Goal: Transaction & Acquisition: Purchase product/service

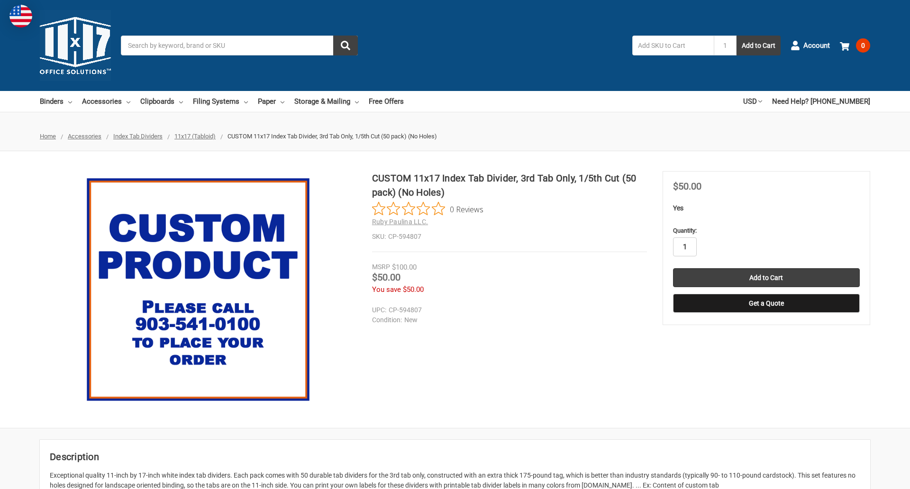
click at [684, 247] on input "1" at bounding box center [685, 246] width 24 height 19
type input "3"
click at [766, 303] on button "Get a Quote" at bounding box center [766, 303] width 187 height 19
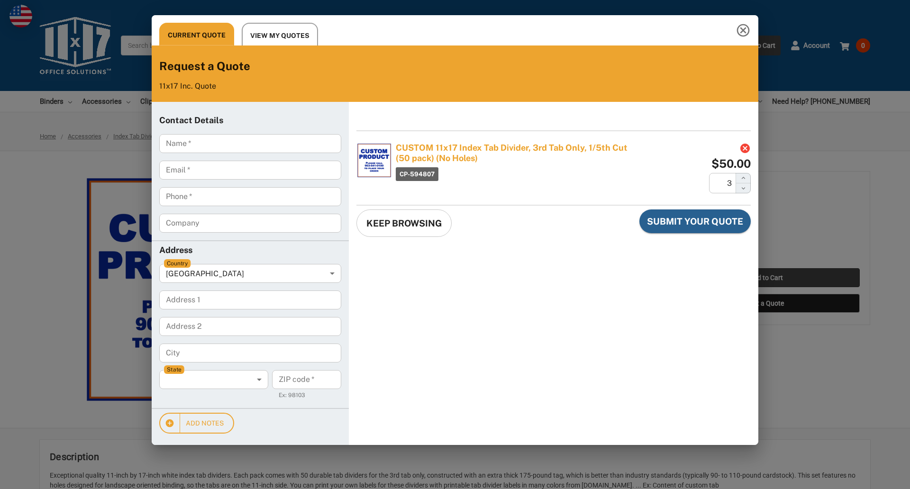
click at [766, 278] on div "Current Quote View My Quotes Request a Quote 11x17 Inc. Quote Contact Details N…" at bounding box center [455, 244] width 910 height 489
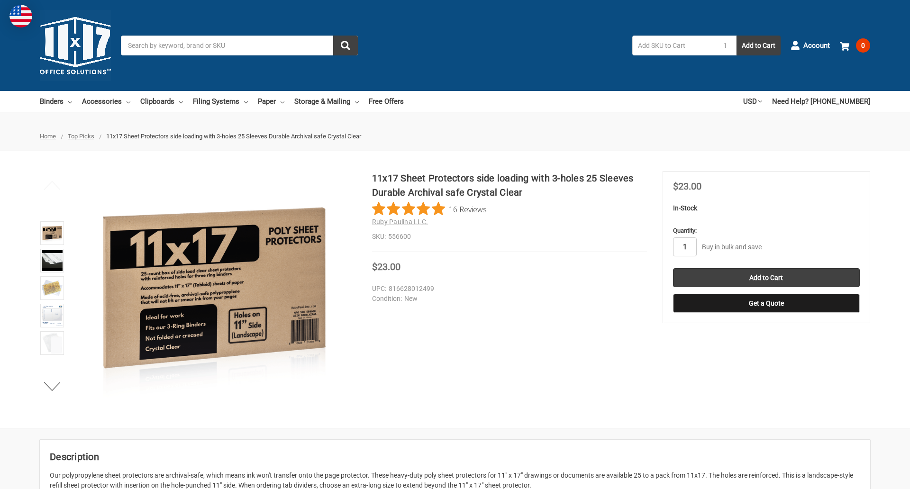
click at [684, 247] on input "1" at bounding box center [685, 246] width 24 height 19
type input "2"
click at [766, 303] on button "Get a Quote" at bounding box center [766, 303] width 187 height 19
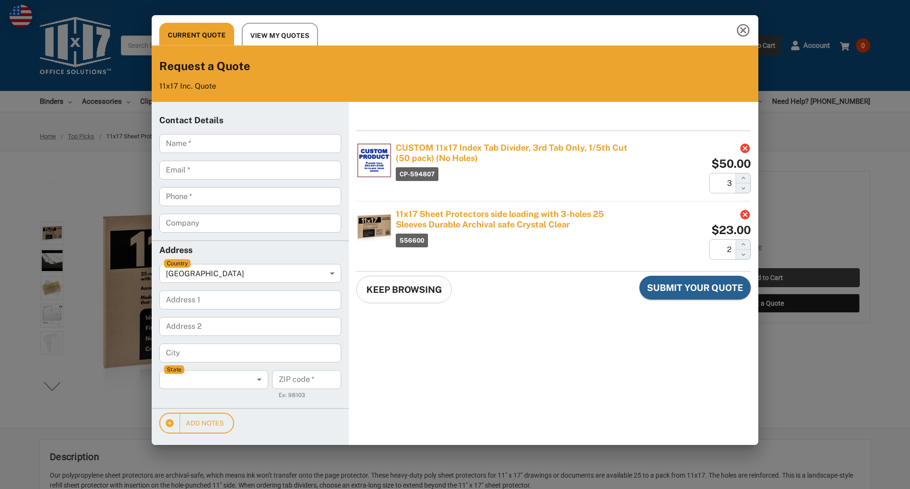
click at [766, 278] on div "Current Quote View My Quotes Request a Quote 11x17 Inc. Quote Contact Details N…" at bounding box center [455, 244] width 910 height 489
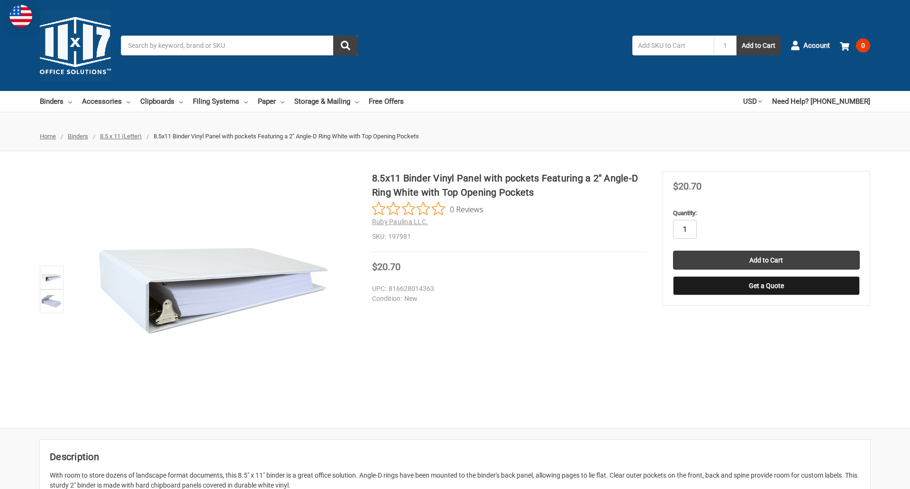
click at [684, 229] on input "1" at bounding box center [685, 229] width 24 height 19
type input "5"
click at [766, 286] on button "Get a Quote" at bounding box center [766, 285] width 187 height 19
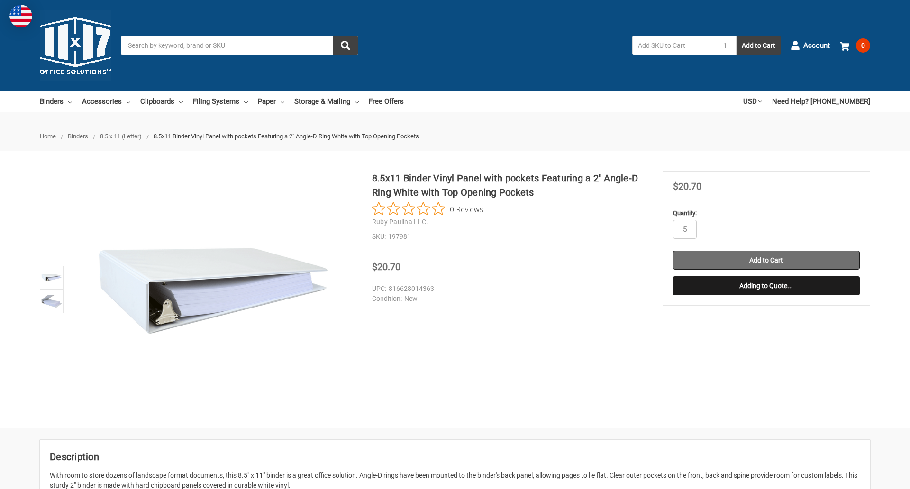
click at [766, 260] on input "Add to Cart" at bounding box center [766, 260] width 187 height 19
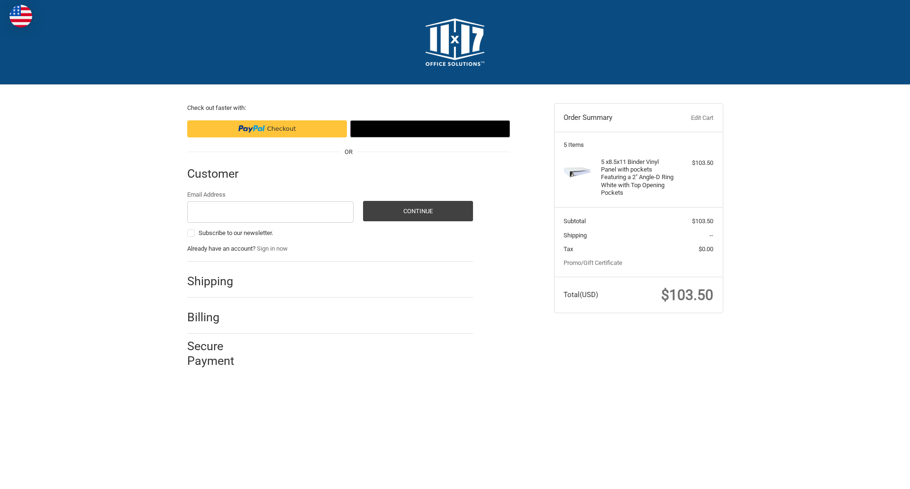
click at [270, 212] on input "Email Address" at bounding box center [270, 211] width 167 height 21
type input "reflectiz@bigcommerce.com"
click at [417, 211] on button "Continue" at bounding box center [418, 211] width 110 height 20
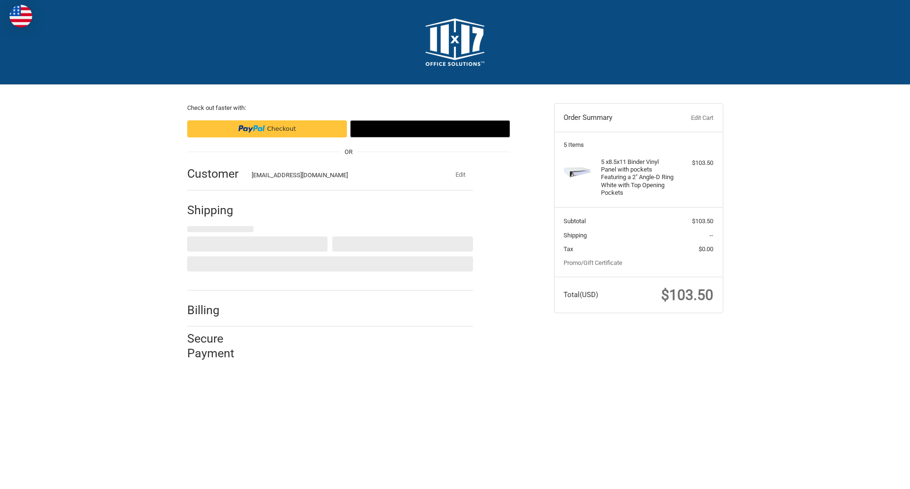
select select "US"
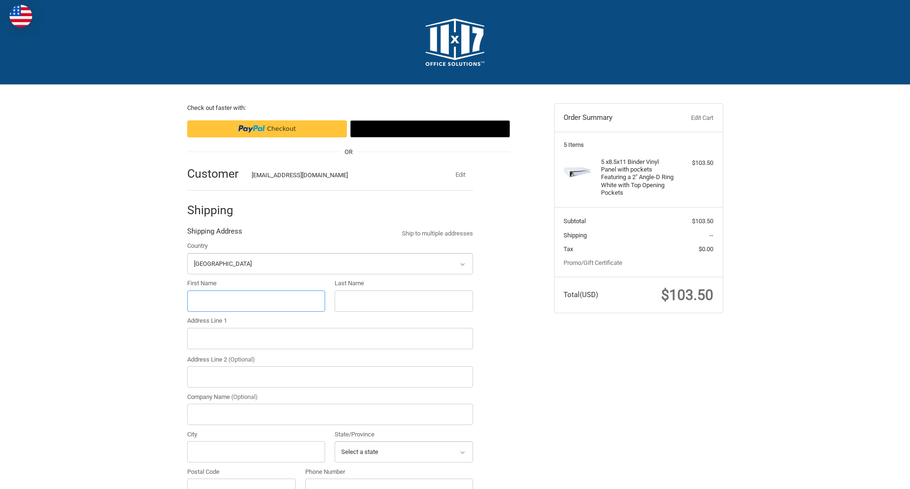
click at [256, 301] on input "First Name" at bounding box center [256, 300] width 138 height 21
type input "reflectiz"
click at [403, 301] on input "Last Name" at bounding box center [404, 300] width 138 height 21
type input "bigcommerce"
click at [241, 479] on input "Postal Code" at bounding box center [241, 489] width 109 height 21
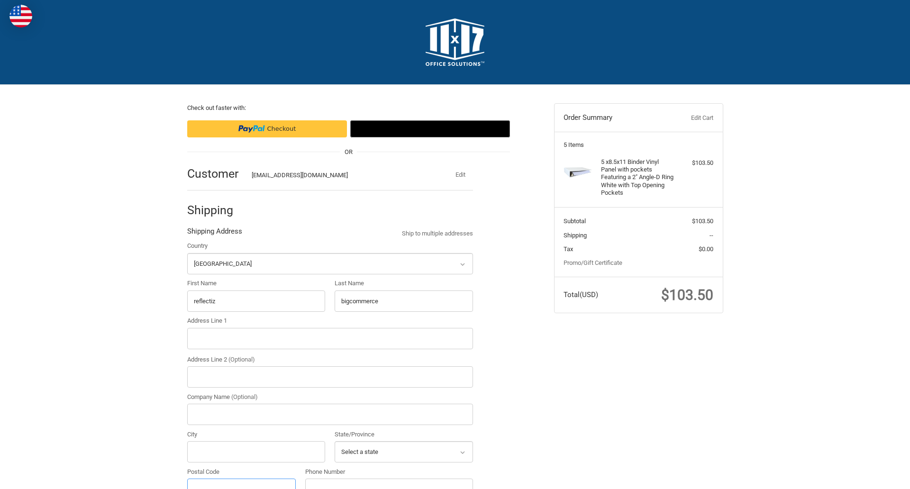
scroll to position [10, 0]
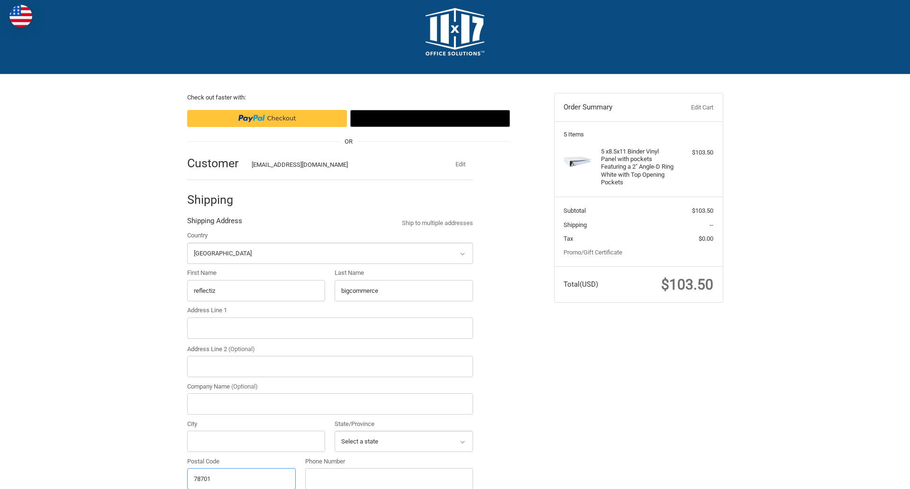
click at [241, 478] on input "78701" at bounding box center [241, 478] width 109 height 21
type input "78701"
click at [330, 328] on input "Address Line 1" at bounding box center [330, 327] width 286 height 21
type input "11305 4 Points Dr Building 2, Suite 100"
click at [214, 223] on legend "Shipping Address" at bounding box center [214, 223] width 55 height 15
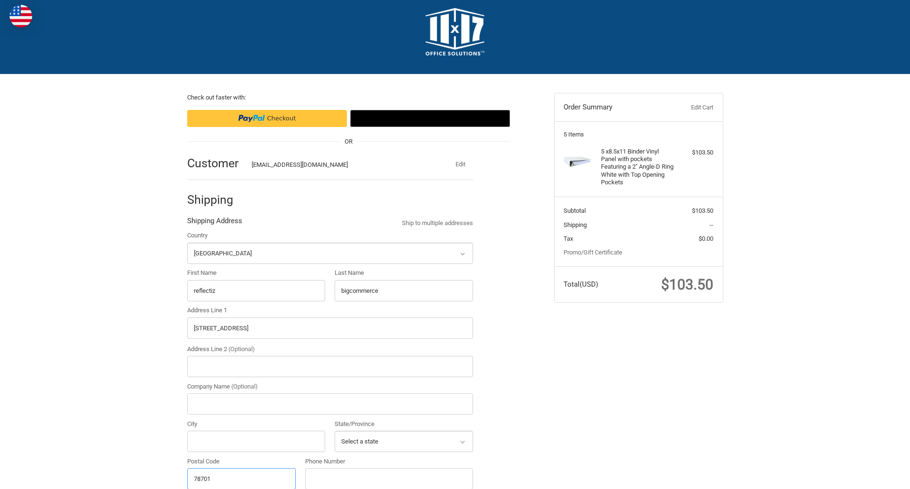
click at [241, 478] on input "78701" at bounding box center [241, 478] width 109 height 21
type input "78701"
select select "TX"
click at [330, 366] on input "Address Line 2 (Optional)" at bounding box center [330, 366] width 286 height 21
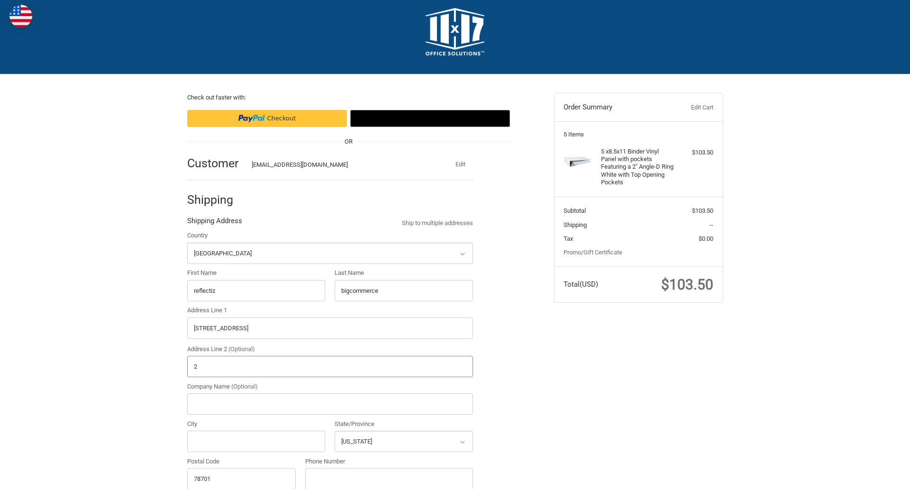
type input "2"
click at [256, 441] on input "City" at bounding box center [256, 441] width 138 height 21
click at [256, 441] on input "Austin" at bounding box center [256, 441] width 138 height 21
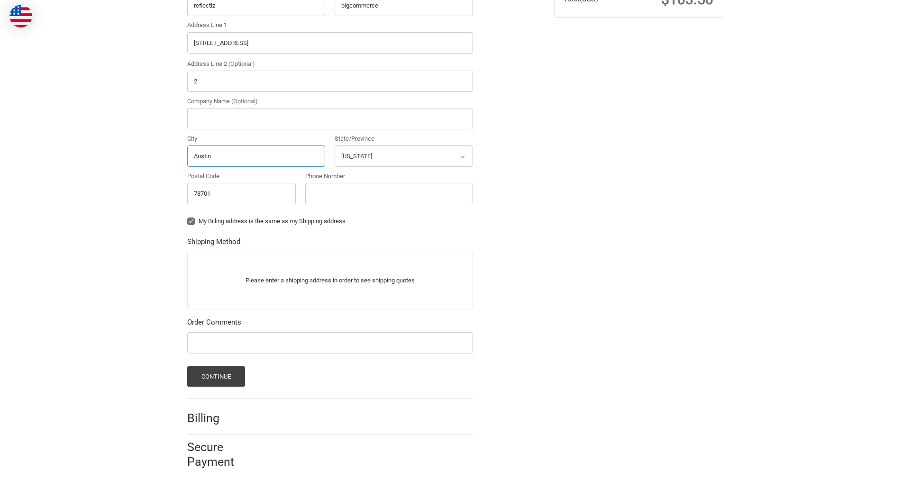
type input "Austin"
click at [389, 193] on input "Phone Number" at bounding box center [389, 193] width 168 height 21
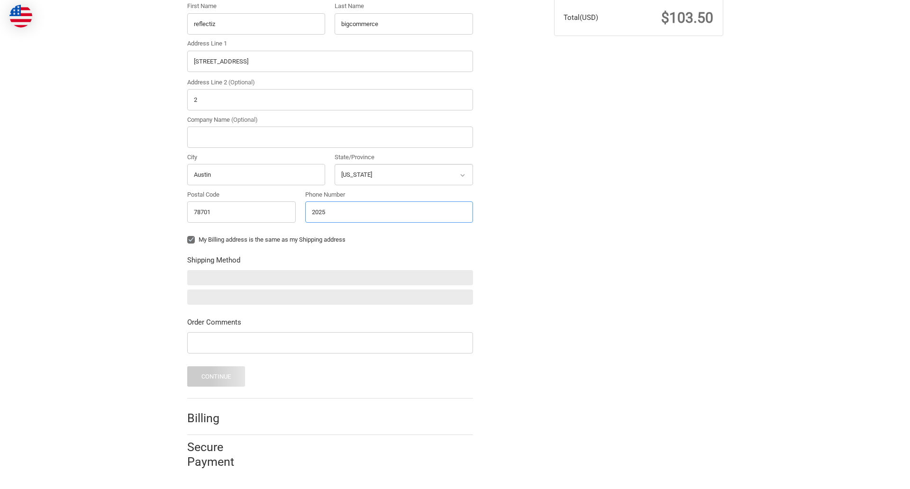
scroll to position [277, 0]
type input "2025550150"
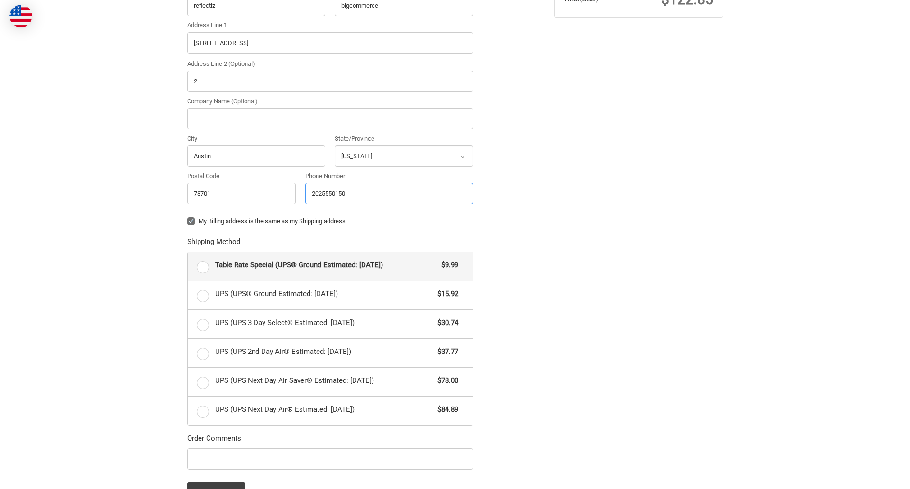
radio input "true"
type input "2025550150"
click at [330, 118] on input "Company Name (Optional)" at bounding box center [330, 118] width 286 height 21
type input "bigcommerce"
click at [187, 228] on form "Country Select a country Afghanistan Åland Islands Albania Algeria American Sam…" at bounding box center [330, 224] width 286 height 557
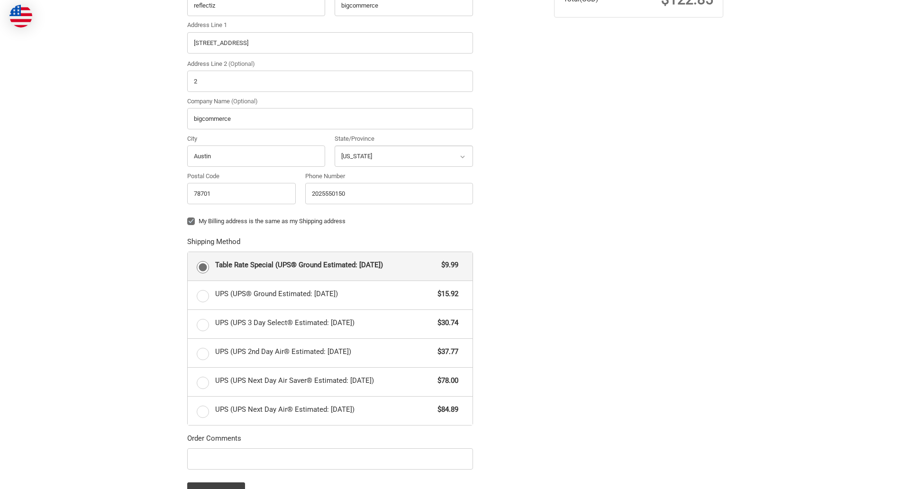
click at [187, 471] on form "Country Select a country Afghanistan Åland Islands Albania Algeria American Sam…" at bounding box center [330, 224] width 286 height 557
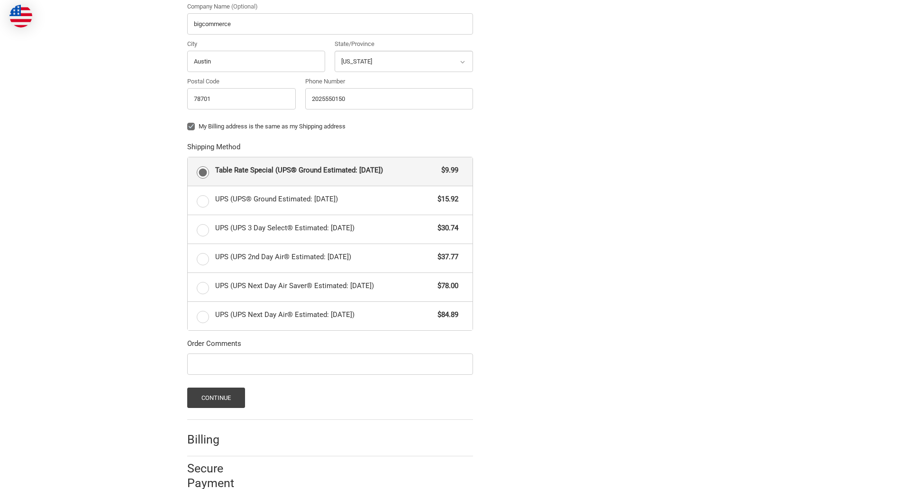
scroll to position [412, 0]
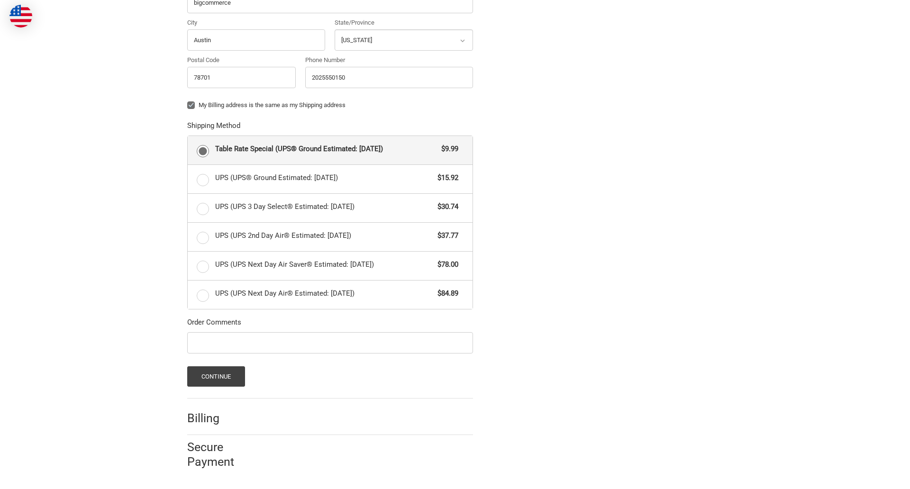
click at [330, 150] on span "Table Rate Special (UPS® Ground Estimated: Wed, Aug 27)" at bounding box center [326, 149] width 222 height 11
click at [188, 136] on input "Table Rate Special (UPS® Ground Estimated: Wed, Aug 27) $9.99" at bounding box center [188, 136] width 0 height 0
click at [216, 376] on button "Continue" at bounding box center [216, 376] width 58 height 20
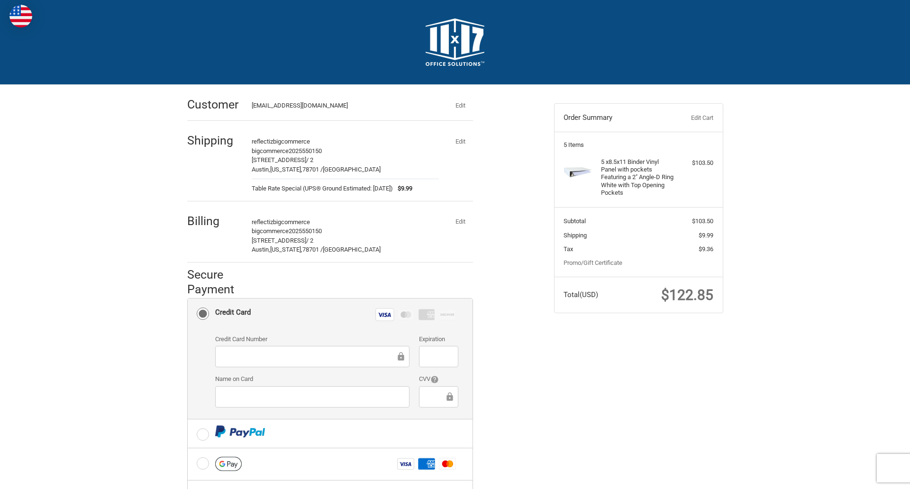
scroll to position [152, 0]
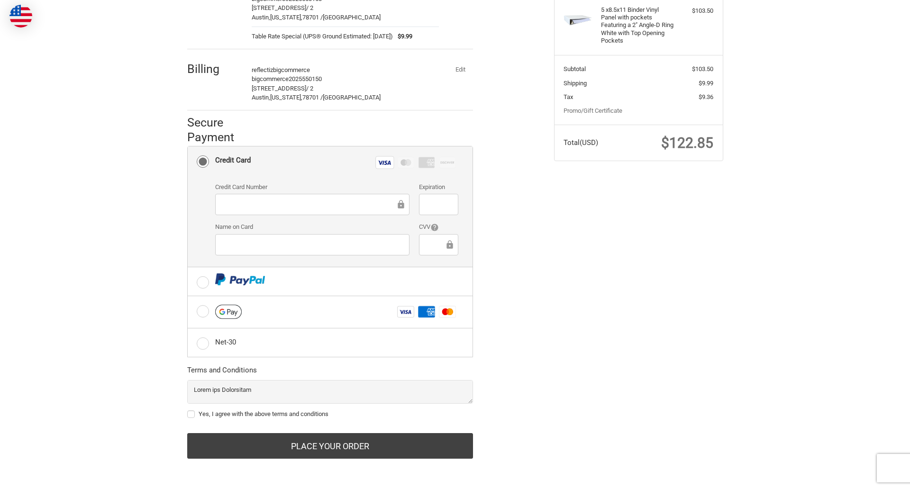
click at [330, 414] on label "Yes, I agree with the above terms and conditions" at bounding box center [330, 414] width 286 height 8
click at [188, 410] on input "Yes, I agree with the above terms and conditions" at bounding box center [187, 409] width 0 height 0
checkbox input "true"
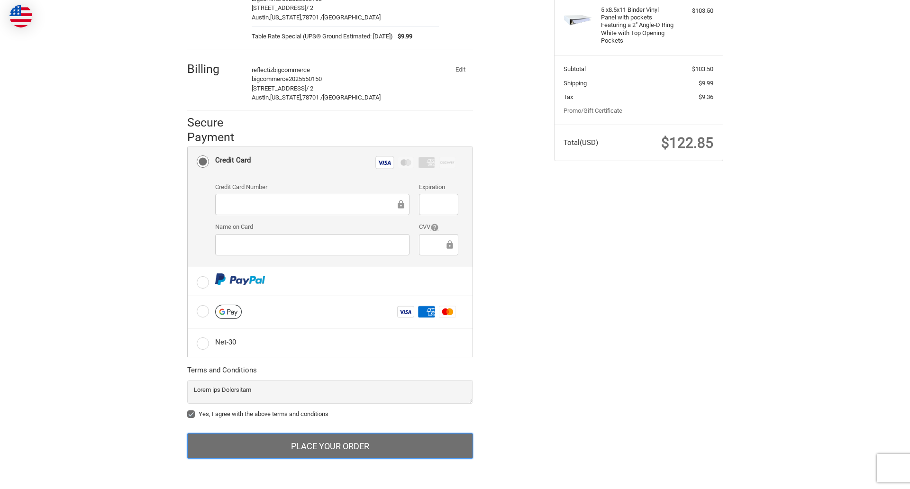
click at [330, 446] on button "Place Your Order" at bounding box center [330, 446] width 286 height 26
